Goal: Transaction & Acquisition: Purchase product/service

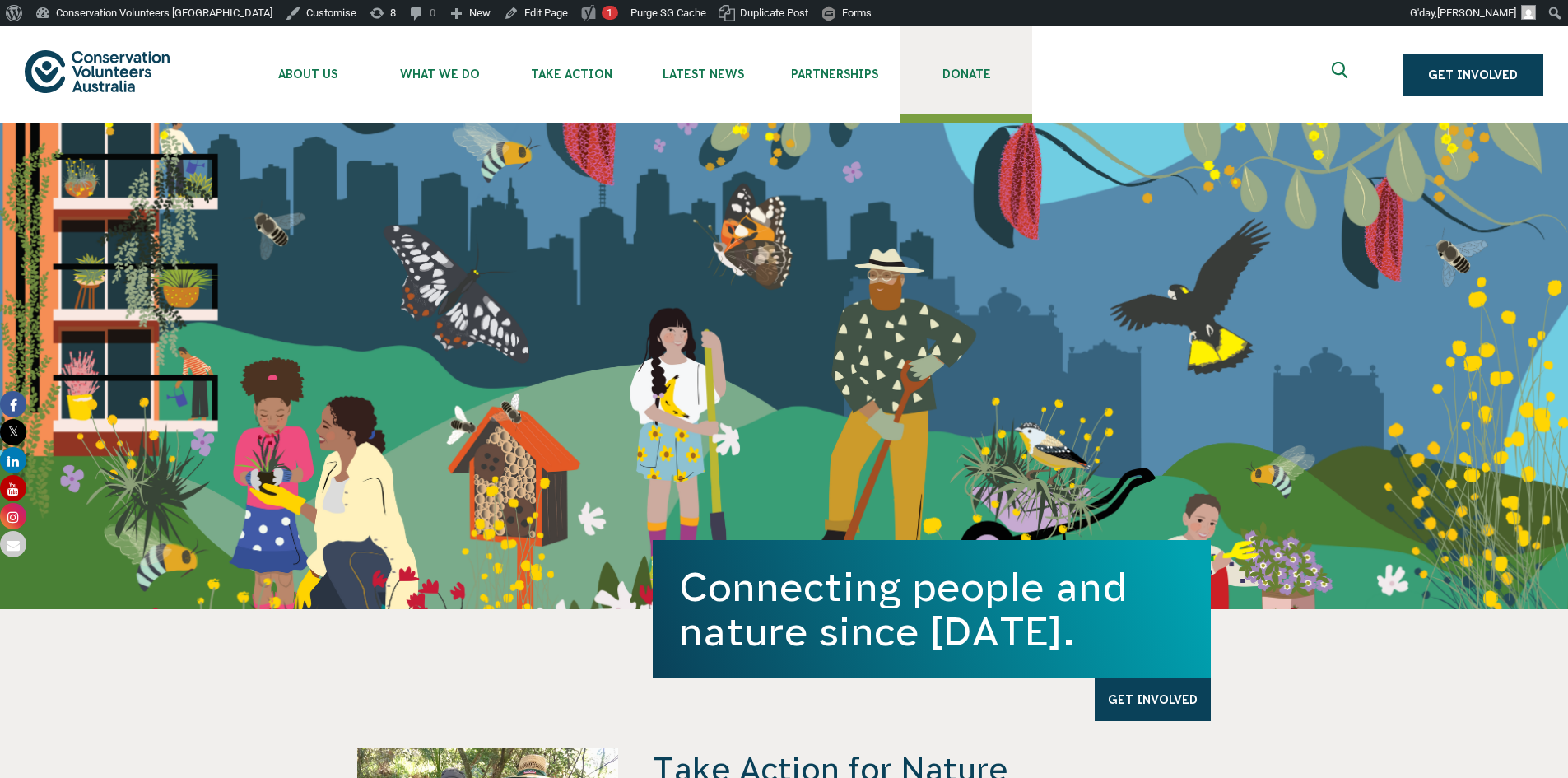
click at [976, 75] on span "Donate" at bounding box center [967, 74] width 132 height 13
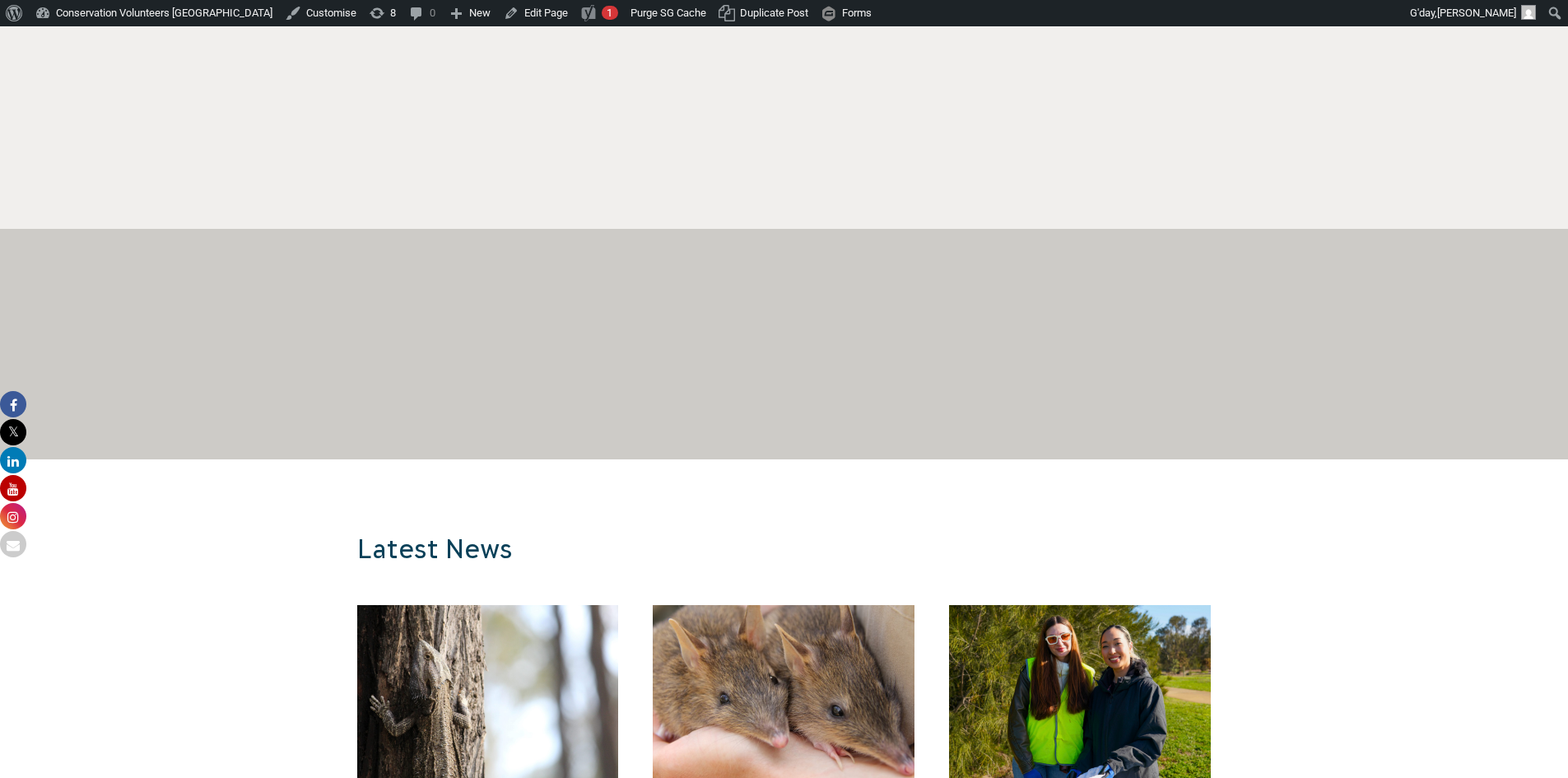
scroll to position [1070, 0]
